Goal: Entertainment & Leisure: Consume media (video, audio)

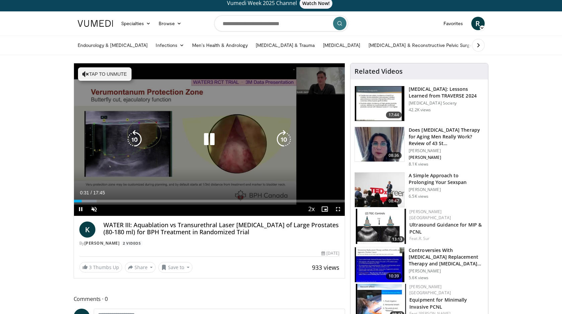
scroll to position [5, 0]
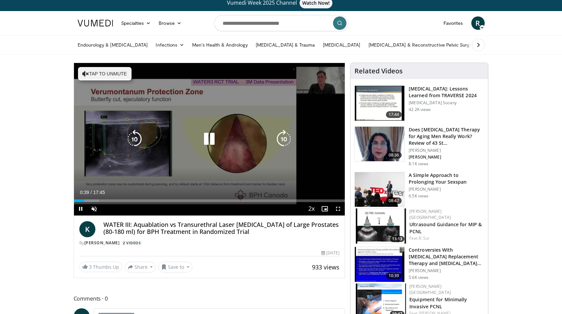
click at [113, 75] on button "Tap to unmute" at bounding box center [105, 73] width 54 height 13
